Goal: Transaction & Acquisition: Purchase product/service

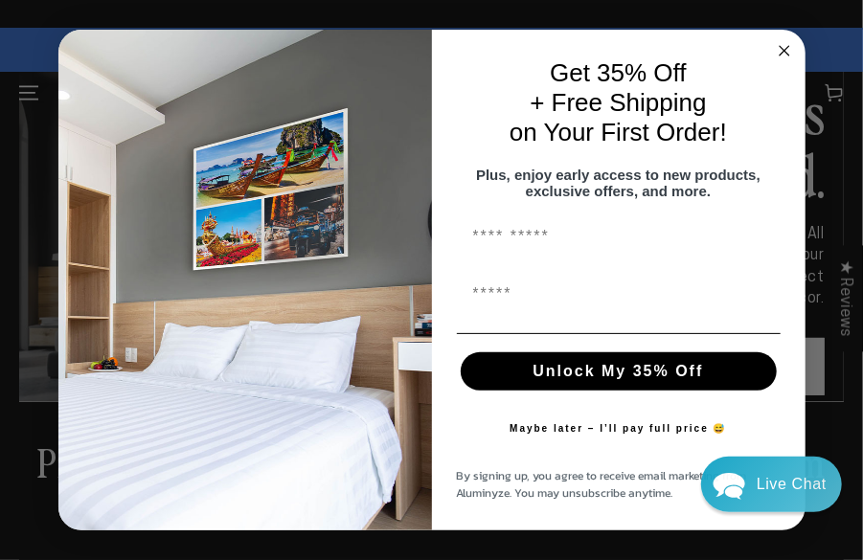
click at [210, 39] on circle "Close dialog" at bounding box center [784, 50] width 22 height 22
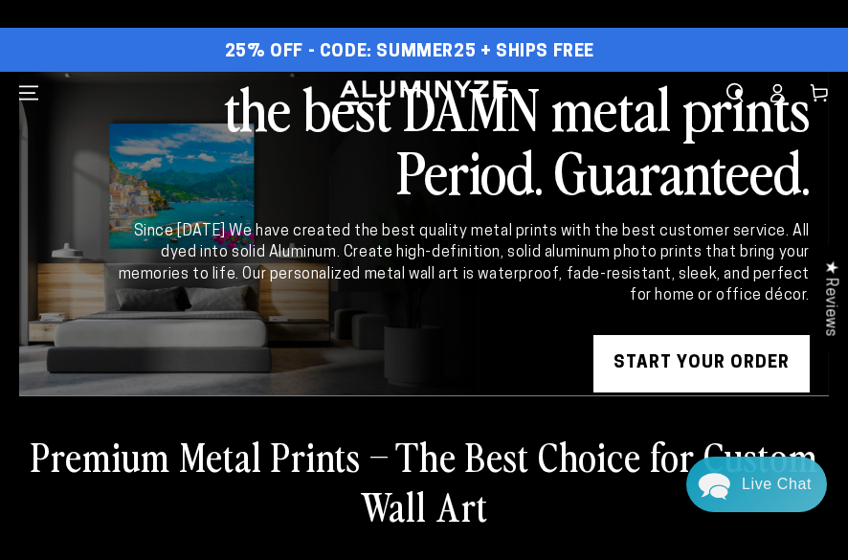
click at [210, 288] on link "START YOUR Order" at bounding box center [702, 363] width 216 height 57
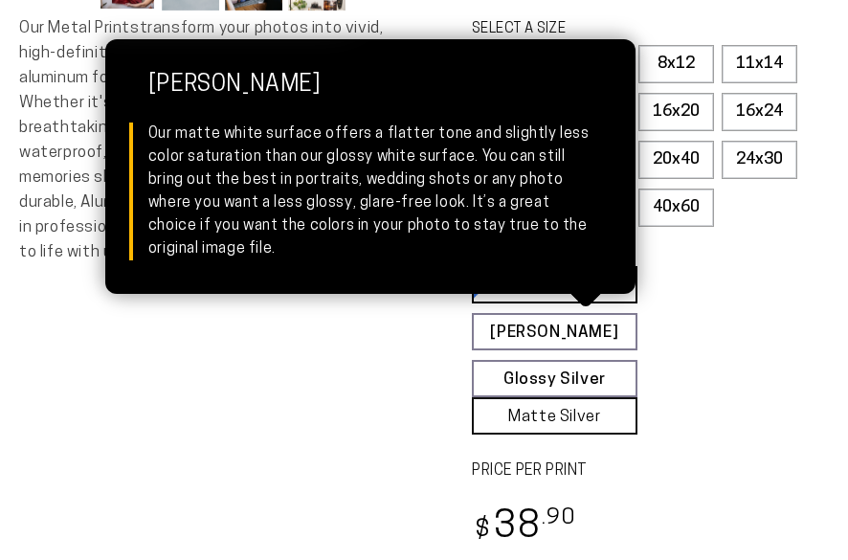
select select "**********"
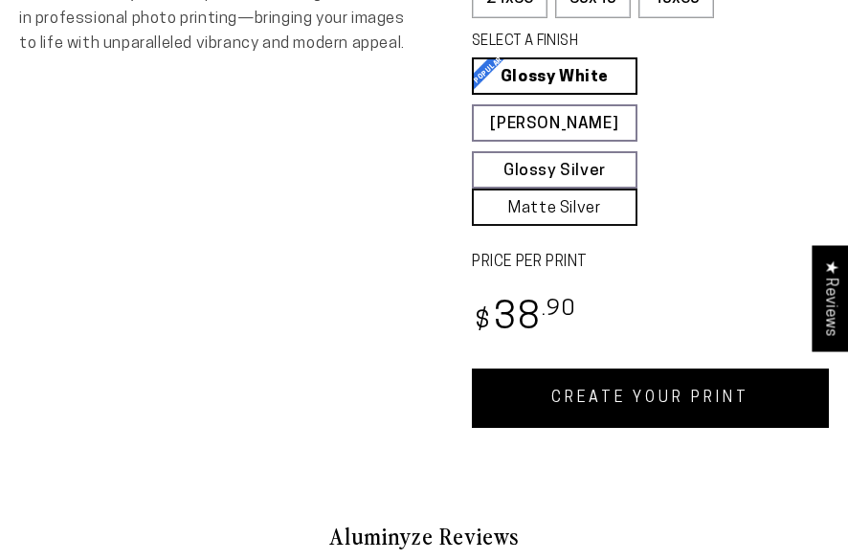
scroll to position [862, 0]
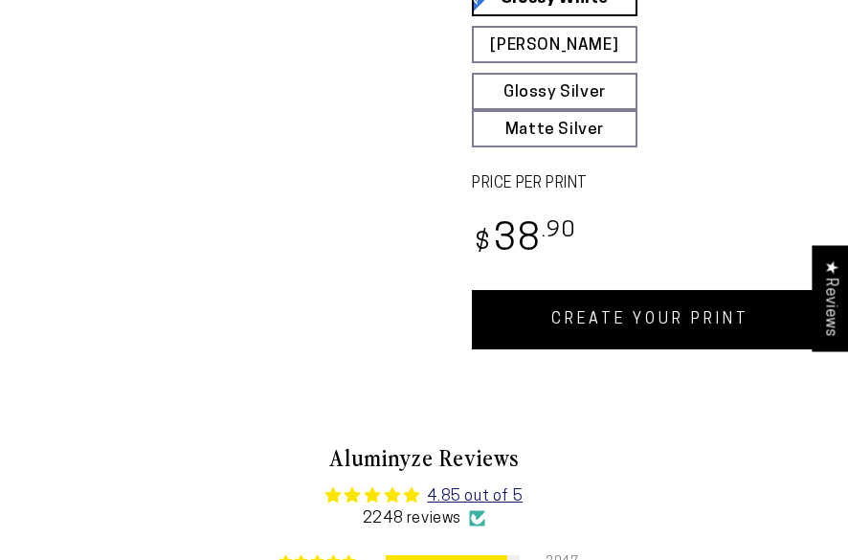
click at [629, 311] on link "CREATE YOUR PRINT" at bounding box center [650, 319] width 357 height 59
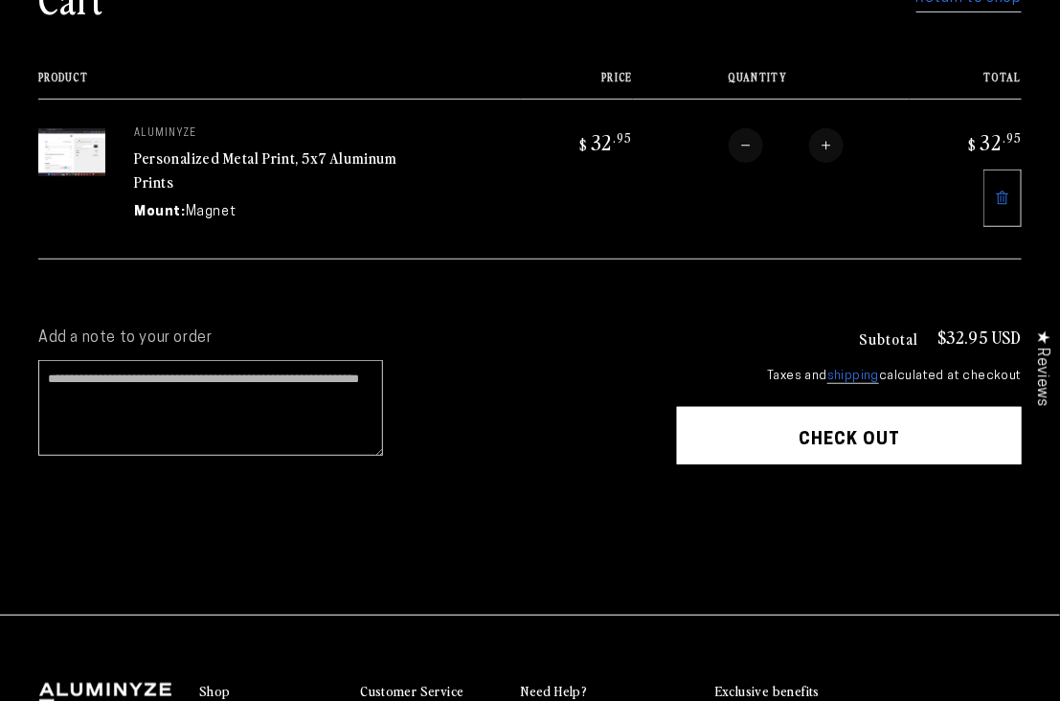
scroll to position [238, 0]
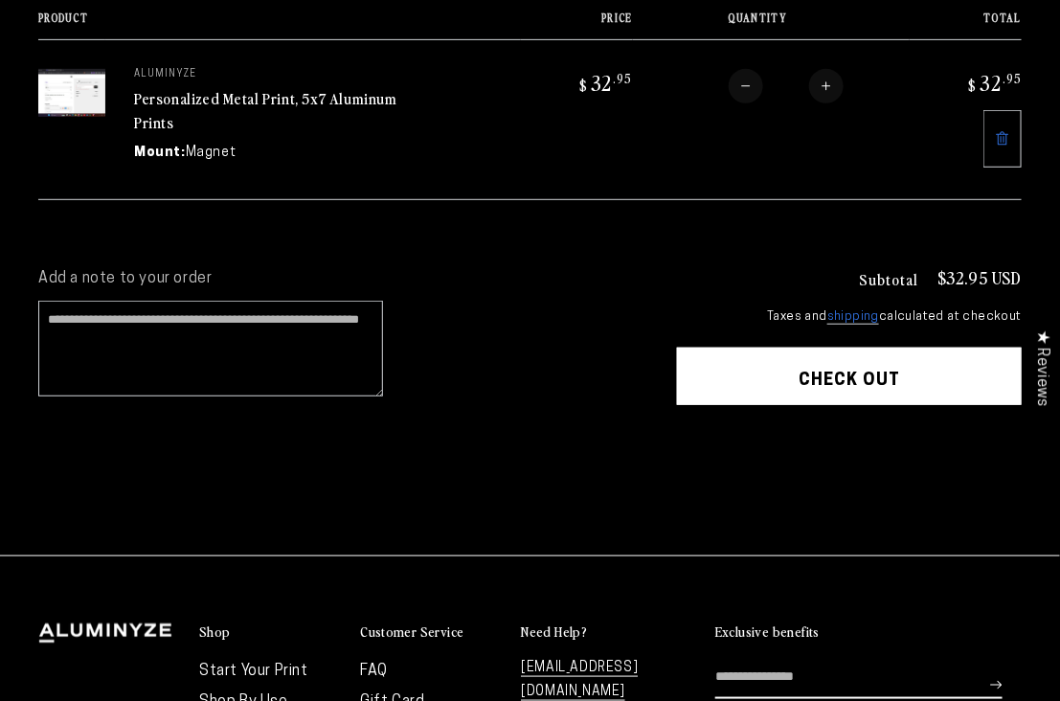
click at [782, 371] on button "Check out" at bounding box center [849, 376] width 345 height 57
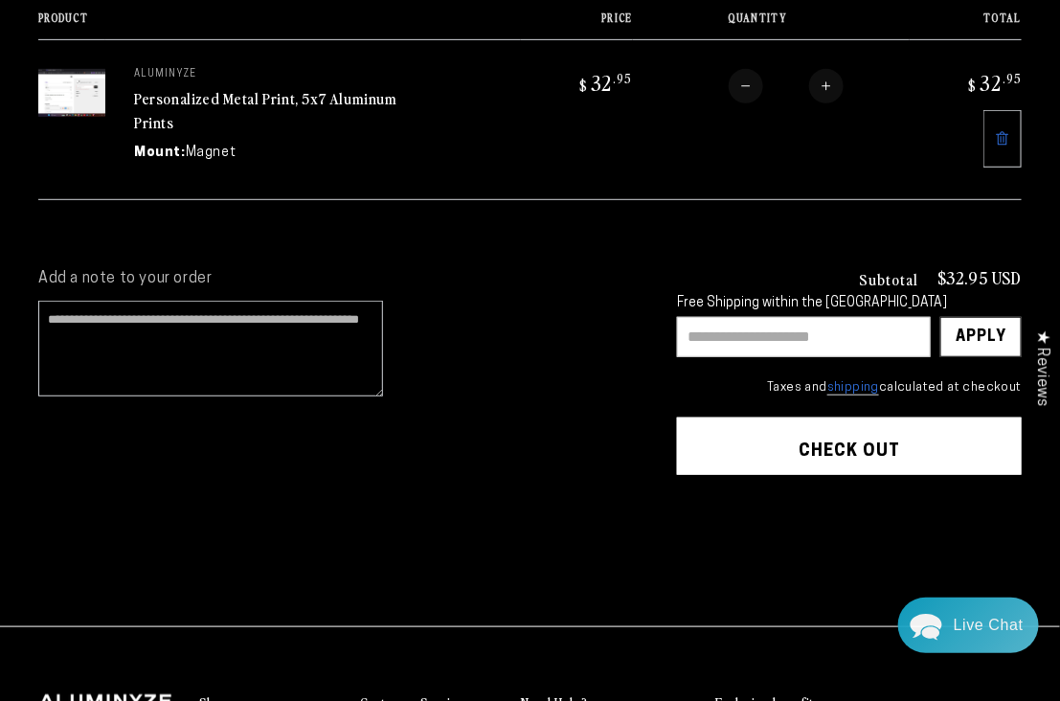
scroll to position [0, 0]
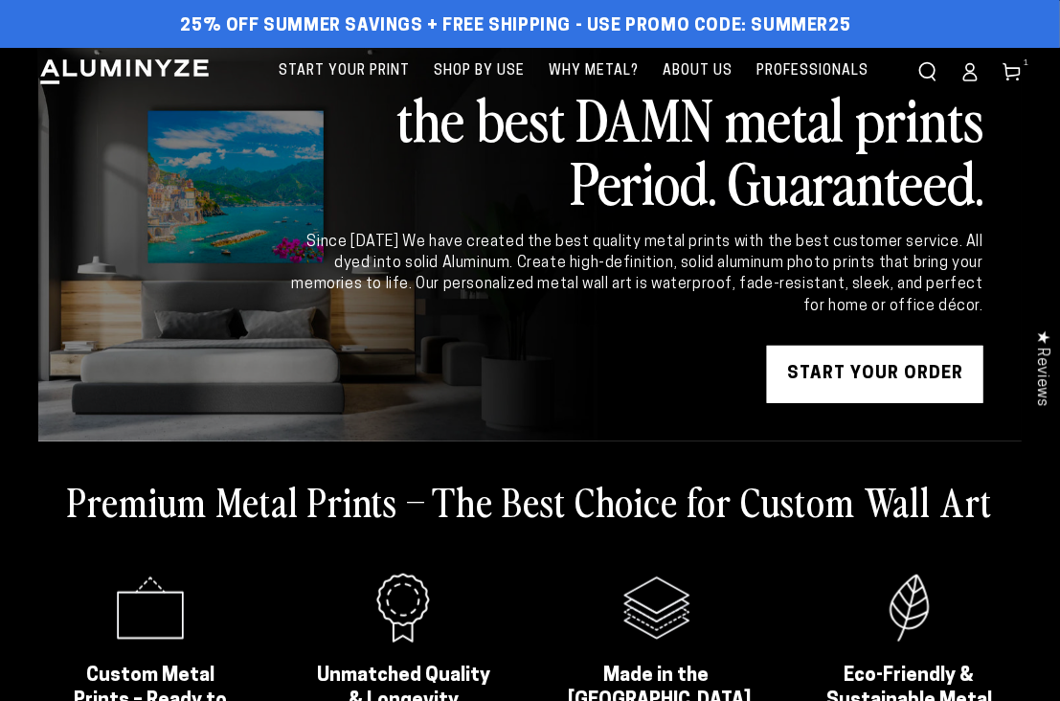
click at [1010, 81] on link "Cart 1 1 item" at bounding box center [1012, 72] width 42 height 42
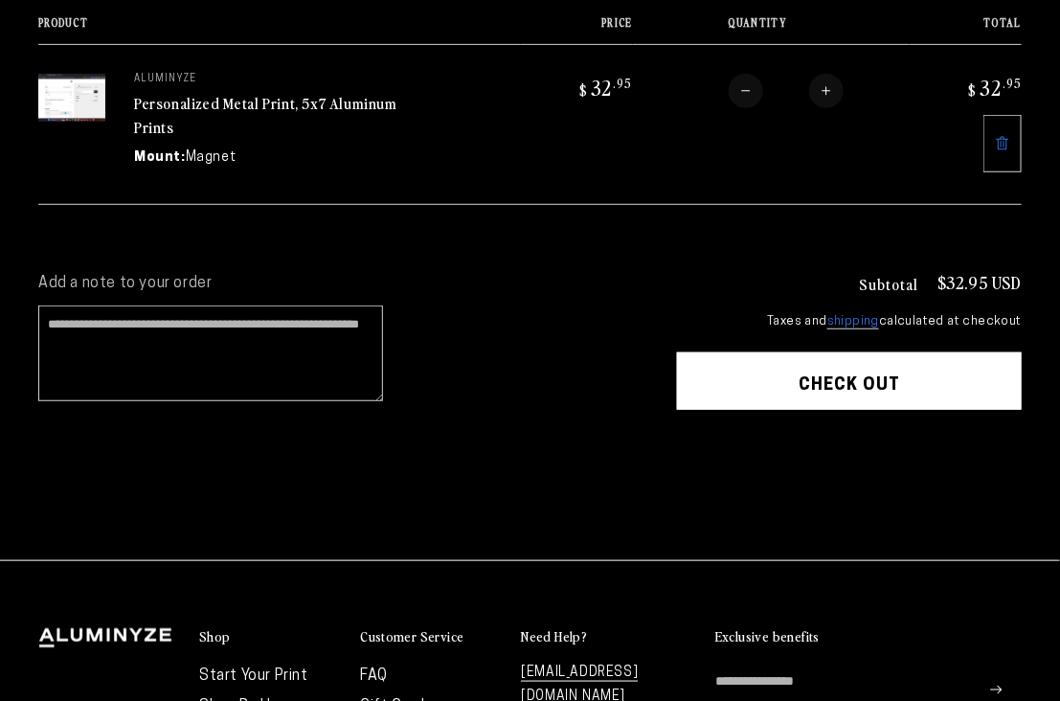
scroll to position [238, 0]
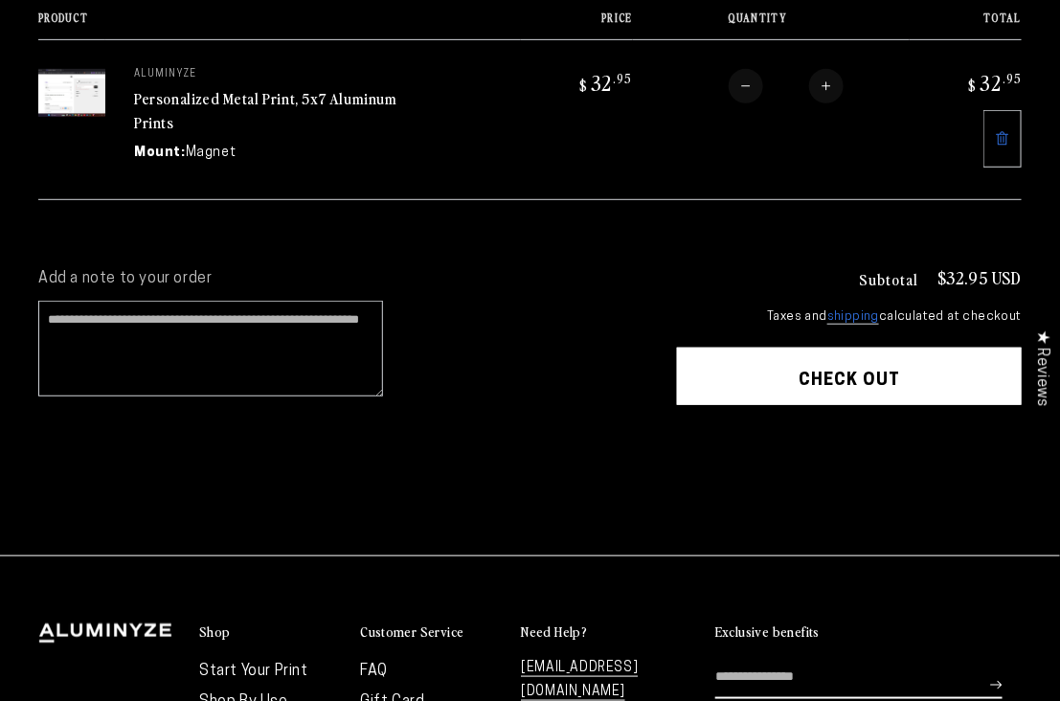
click at [885, 361] on button "Check out" at bounding box center [849, 376] width 345 height 57
